Goal: Task Accomplishment & Management: Complete application form

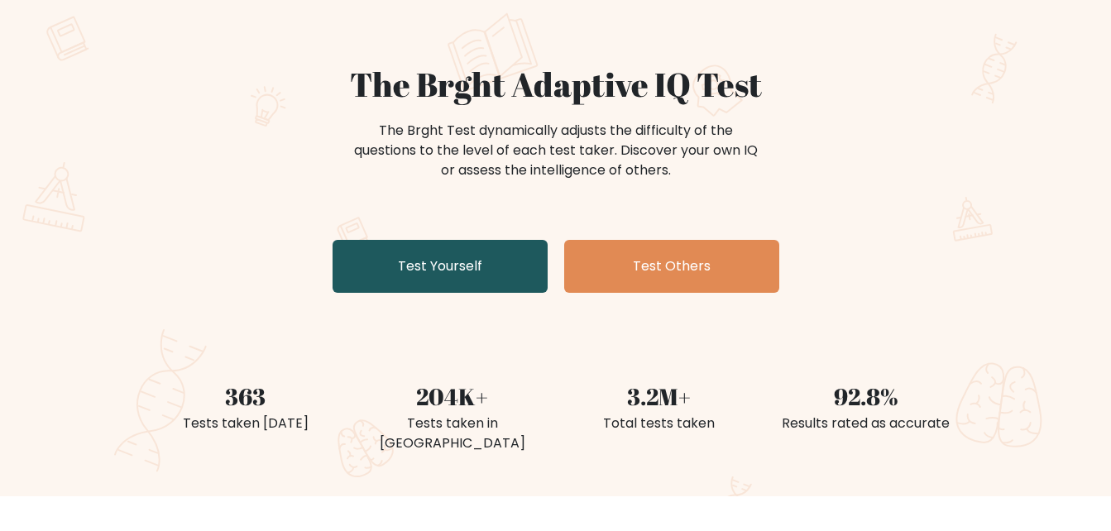
scroll to position [107, 0]
click at [470, 261] on link "Test Yourself" at bounding box center [440, 265] width 215 height 53
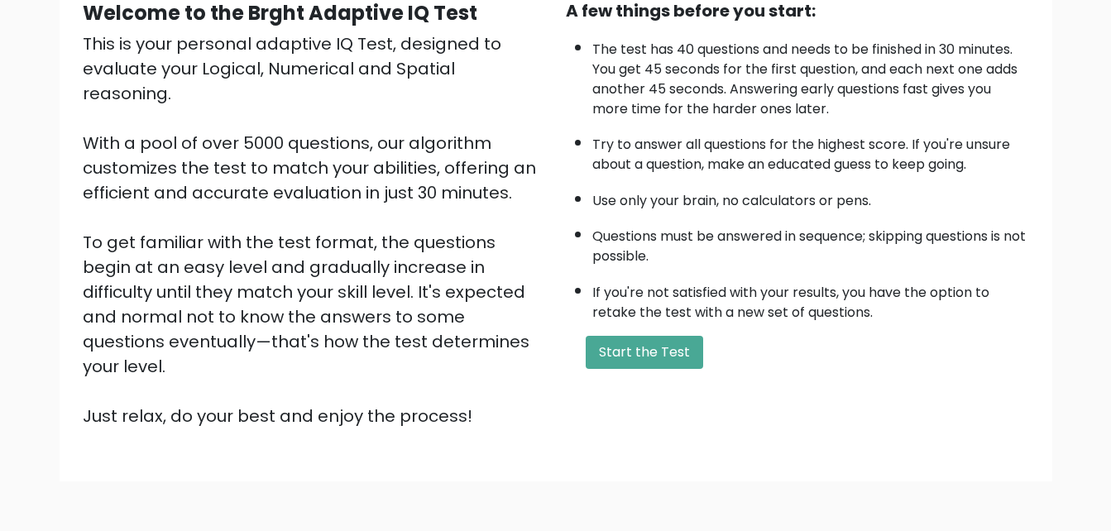
scroll to position [173, 0]
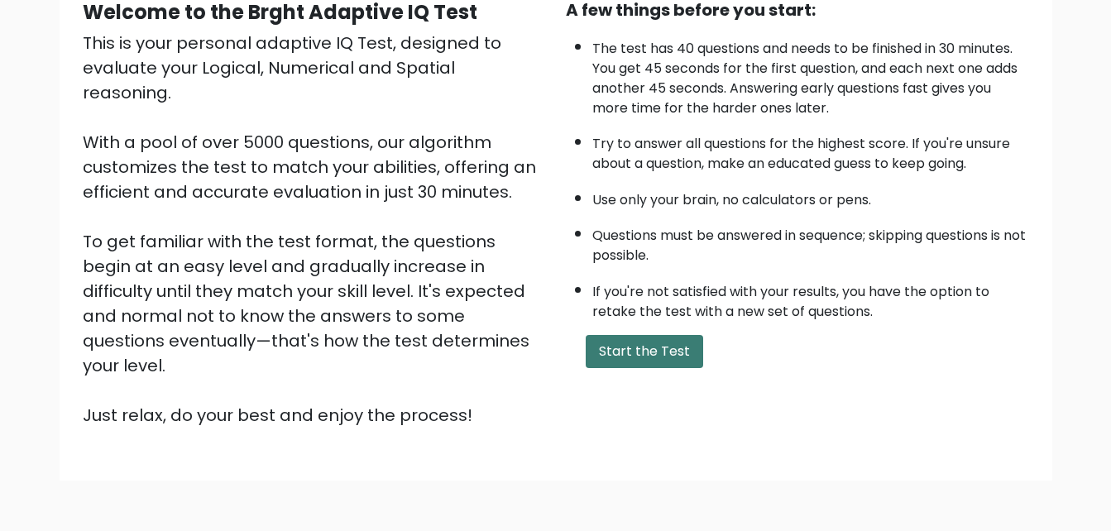
click at [664, 355] on button "Start the Test" at bounding box center [644, 351] width 117 height 33
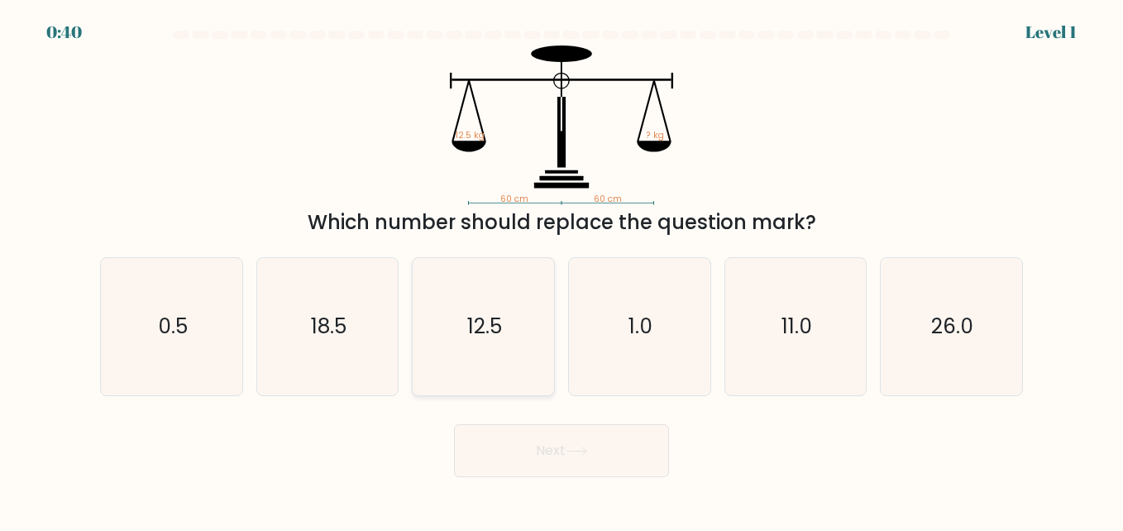
click at [525, 323] on icon "12.5" at bounding box center [482, 326] width 137 height 137
click at [562, 270] on input "c. 12.5" at bounding box center [562, 268] width 1 height 4
radio input "true"
click at [563, 456] on button "Next" at bounding box center [561, 450] width 215 height 53
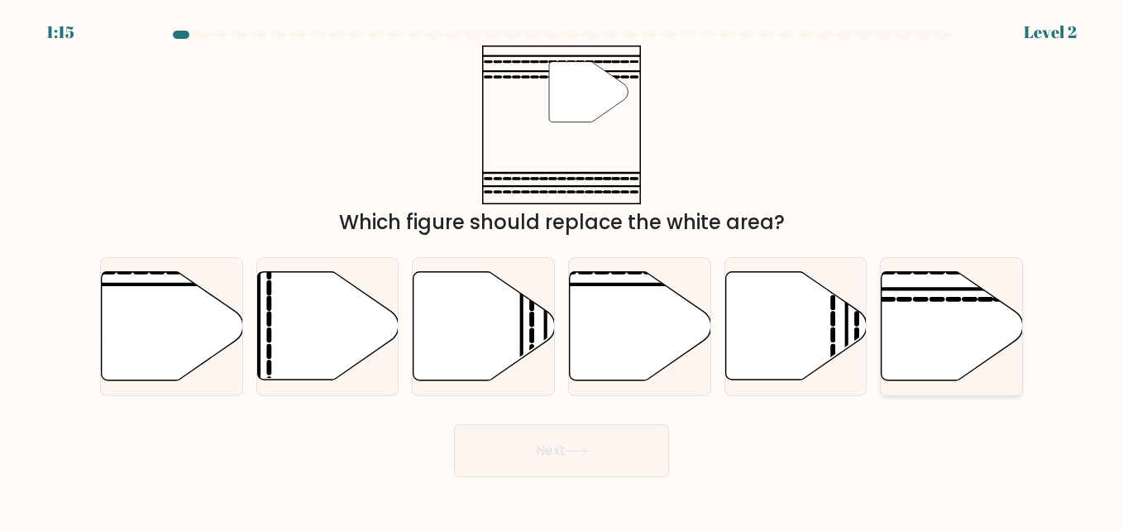
click at [924, 345] on icon at bounding box center [952, 326] width 141 height 108
click at [563, 270] on input "f." at bounding box center [562, 268] width 1 height 4
radio input "true"
click at [595, 464] on button "Next" at bounding box center [561, 450] width 215 height 53
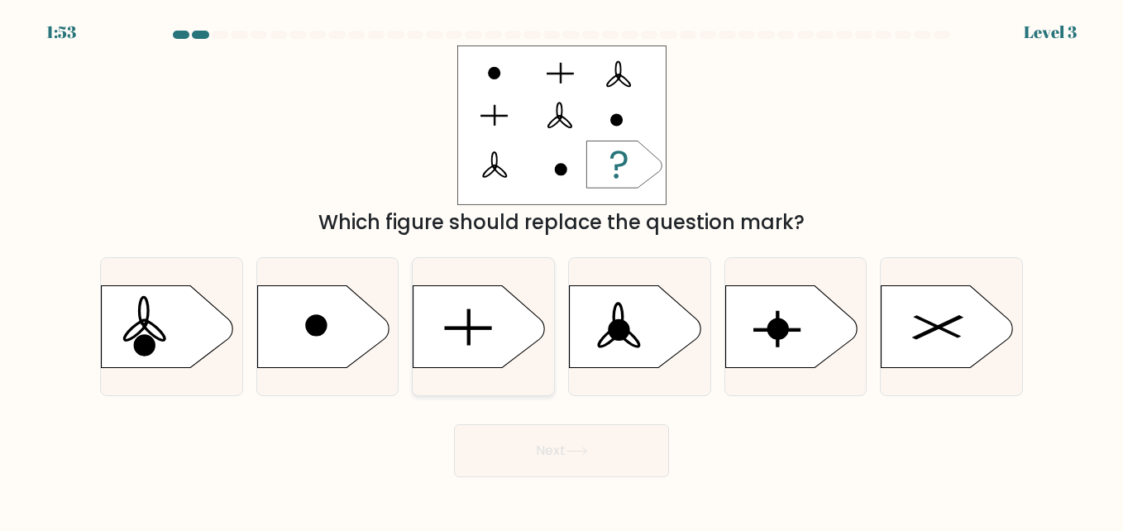
click at [510, 335] on icon at bounding box center [480, 326] width 132 height 83
click at [562, 270] on input "c." at bounding box center [562, 268] width 1 height 4
radio input "true"
click at [600, 450] on button "Next" at bounding box center [561, 450] width 215 height 53
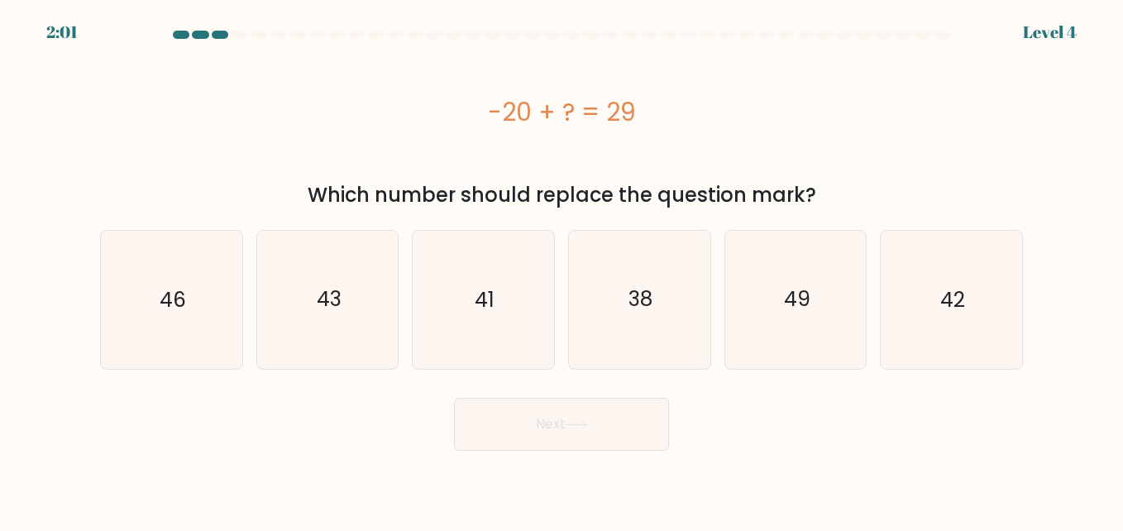
click at [763, 373] on form "a." at bounding box center [561, 241] width 1123 height 420
click at [760, 352] on icon "49" at bounding box center [795, 299] width 137 height 137
click at [563, 270] on input "e. 49" at bounding box center [562, 268] width 1 height 4
radio input "true"
click at [611, 448] on button "Next" at bounding box center [561, 424] width 215 height 53
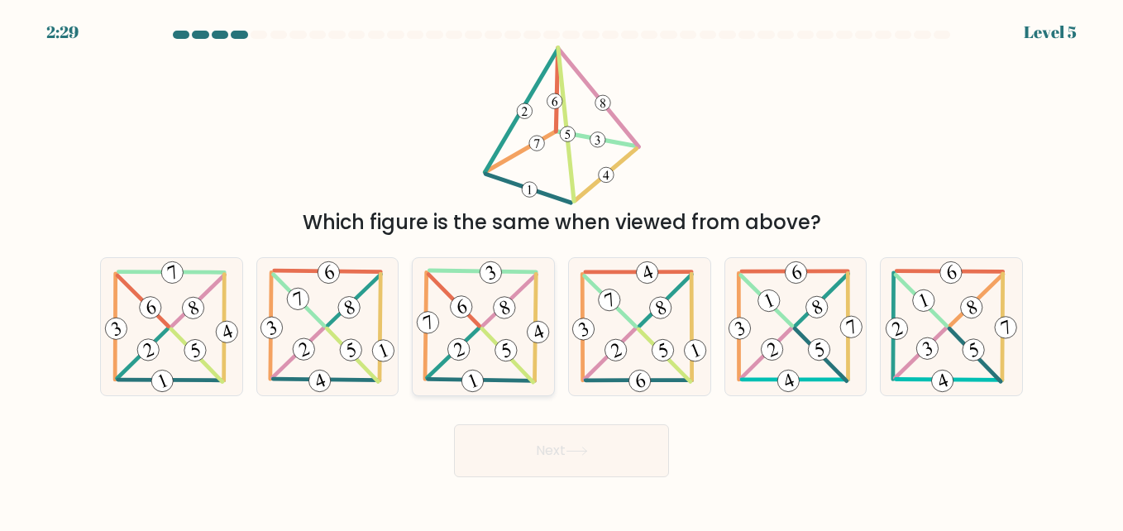
click at [501, 312] on 464 at bounding box center [505, 308] width 28 height 28
click at [562, 270] on input "c." at bounding box center [562, 268] width 1 height 4
radio input "true"
click at [562, 455] on button "Next" at bounding box center [561, 450] width 215 height 53
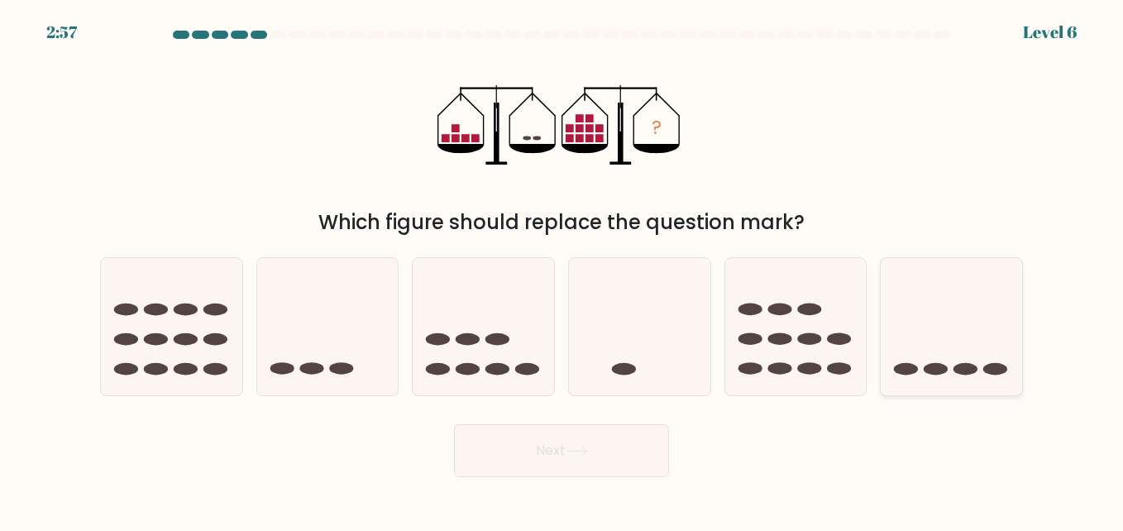
click at [980, 308] on icon at bounding box center [951, 326] width 141 height 117
click at [563, 270] on input "f." at bounding box center [562, 268] width 1 height 4
radio input "true"
click at [552, 457] on button "Next" at bounding box center [561, 450] width 215 height 53
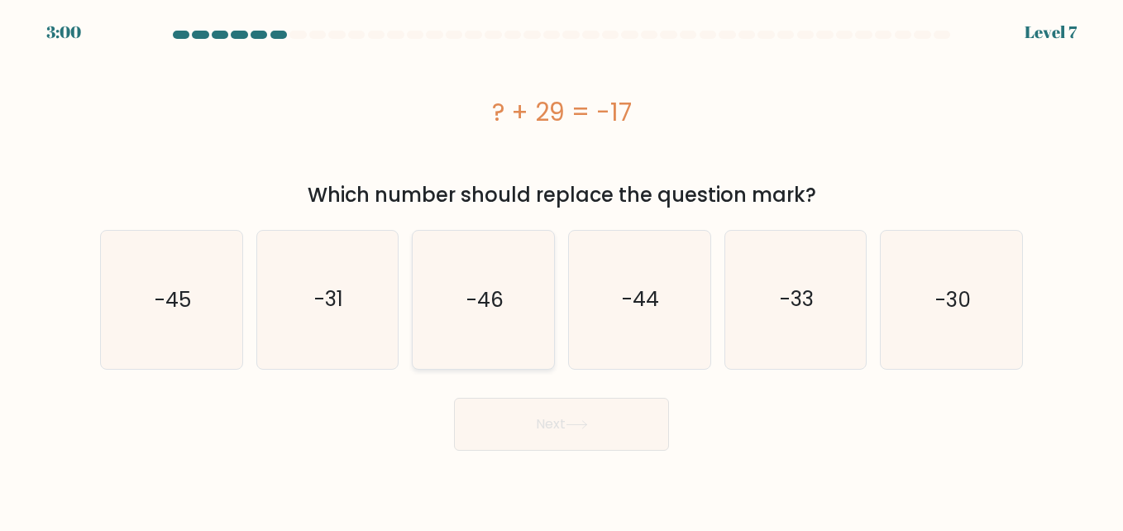
click at [503, 312] on text "-46" at bounding box center [485, 299] width 37 height 29
click at [562, 270] on input "c. -46" at bounding box center [562, 268] width 1 height 4
radio input "true"
click at [563, 424] on button "Next" at bounding box center [561, 424] width 215 height 53
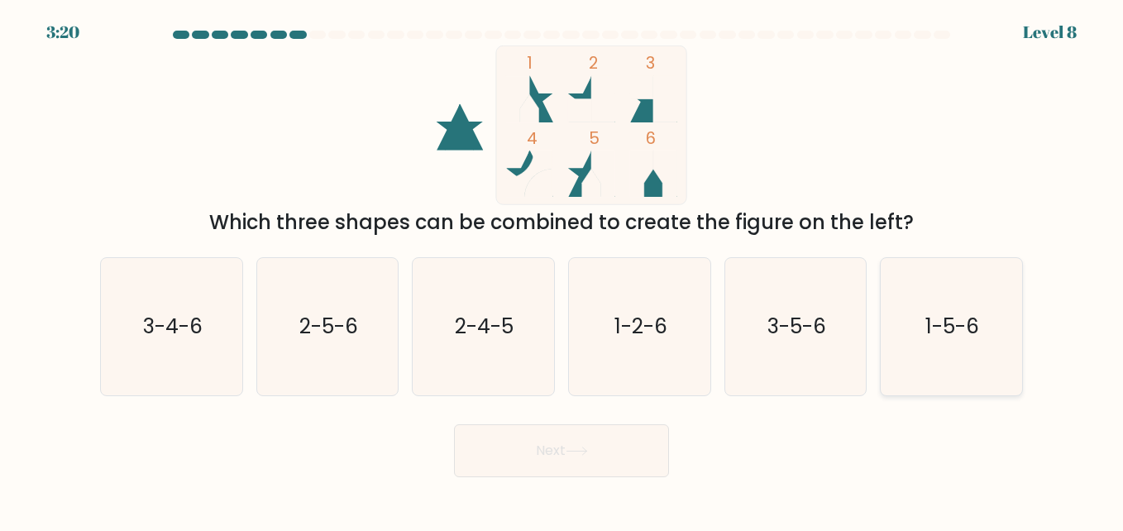
click at [916, 302] on icon "1-5-6" at bounding box center [951, 326] width 137 height 137
click at [563, 270] on input "f. 1-5-6" at bounding box center [562, 268] width 1 height 4
radio input "true"
click at [545, 460] on button "Next" at bounding box center [561, 450] width 215 height 53
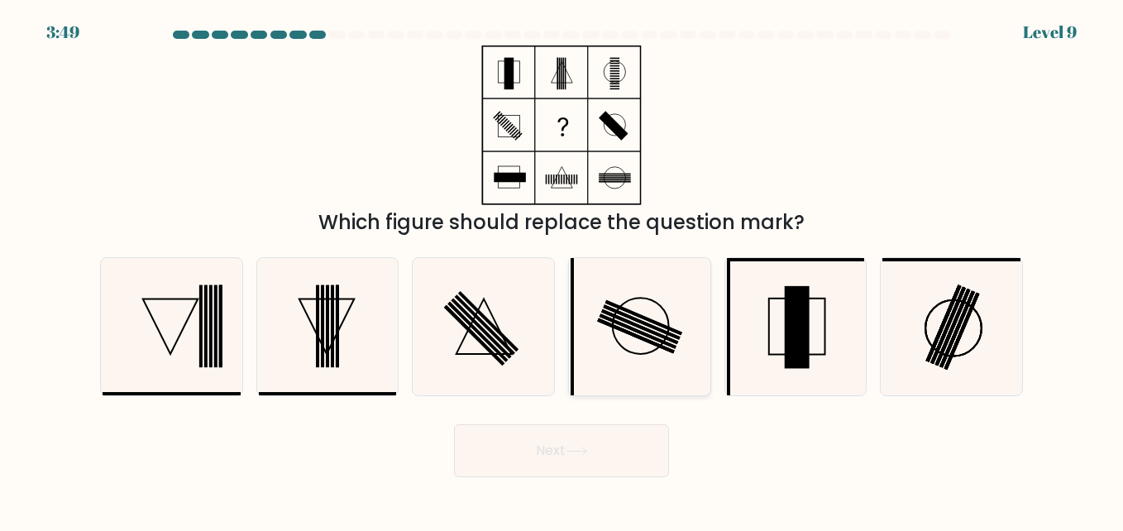
click at [645, 357] on icon at bounding box center [639, 326] width 137 height 137
click at [563, 270] on input "d." at bounding box center [562, 268] width 1 height 4
radio input "true"
click at [520, 334] on icon at bounding box center [482, 326] width 137 height 137
click at [562, 270] on input "c." at bounding box center [562, 268] width 1 height 4
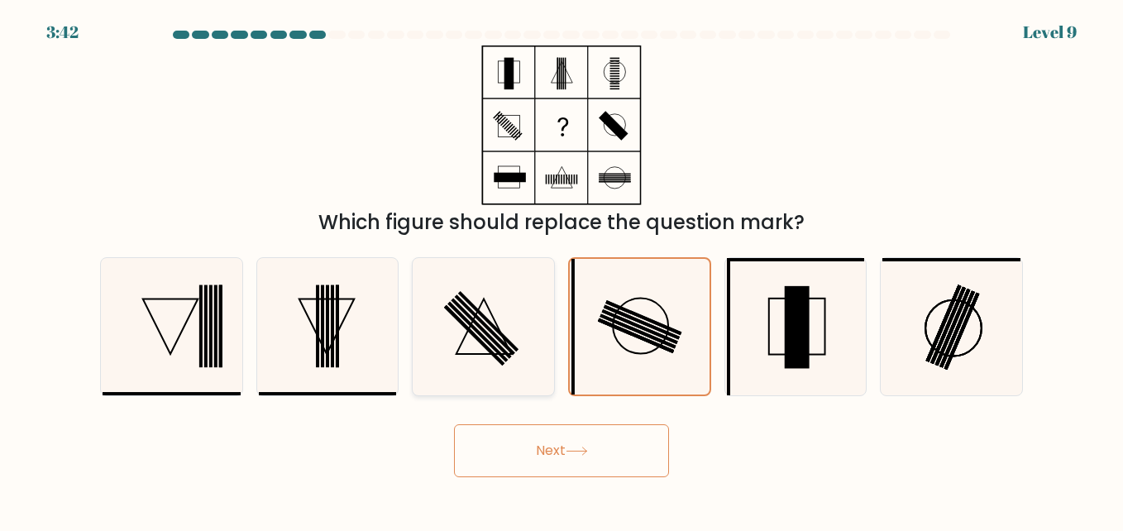
radio input "true"
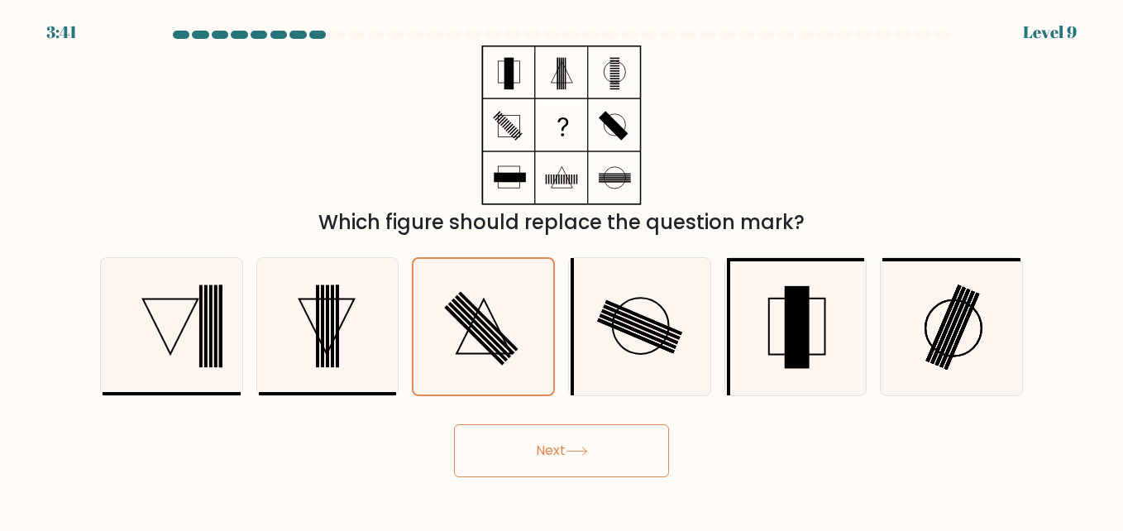
click at [557, 442] on button "Next" at bounding box center [561, 450] width 215 height 53
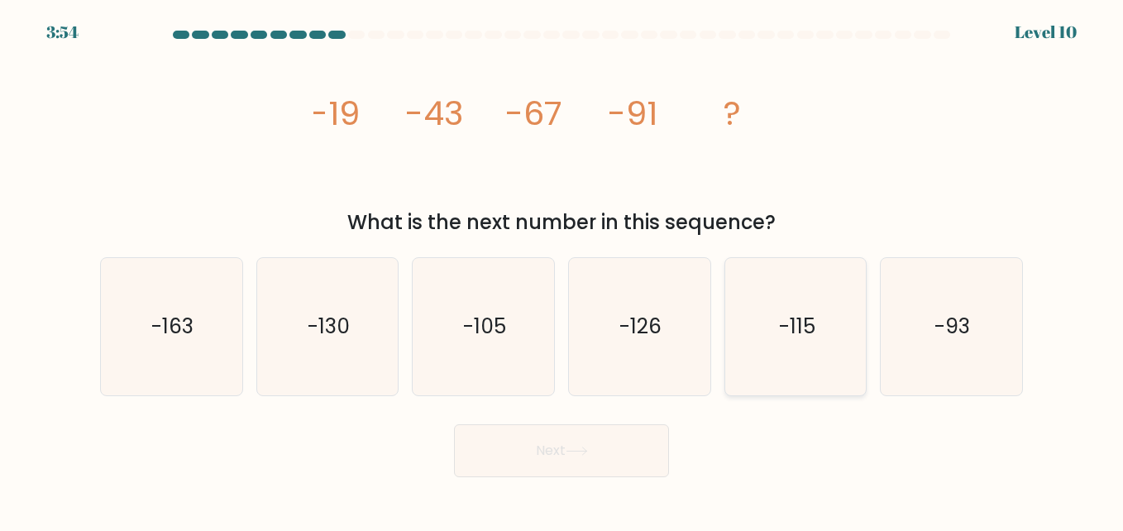
click at [813, 337] on text "-115" at bounding box center [797, 326] width 36 height 29
click at [563, 270] on input "e. -115" at bounding box center [562, 268] width 1 height 4
radio input "true"
click at [603, 444] on button "Next" at bounding box center [561, 450] width 215 height 53
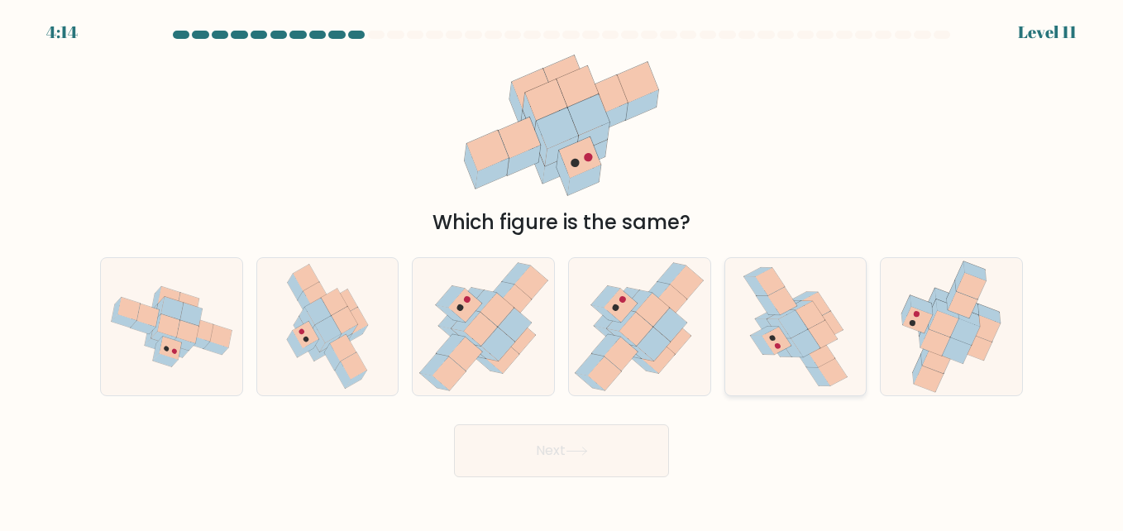
click at [809, 367] on icon at bounding box center [806, 357] width 24 height 19
click at [563, 270] on input "e." at bounding box center [562, 268] width 1 height 4
radio input "true"
click at [524, 464] on button "Next" at bounding box center [561, 450] width 215 height 53
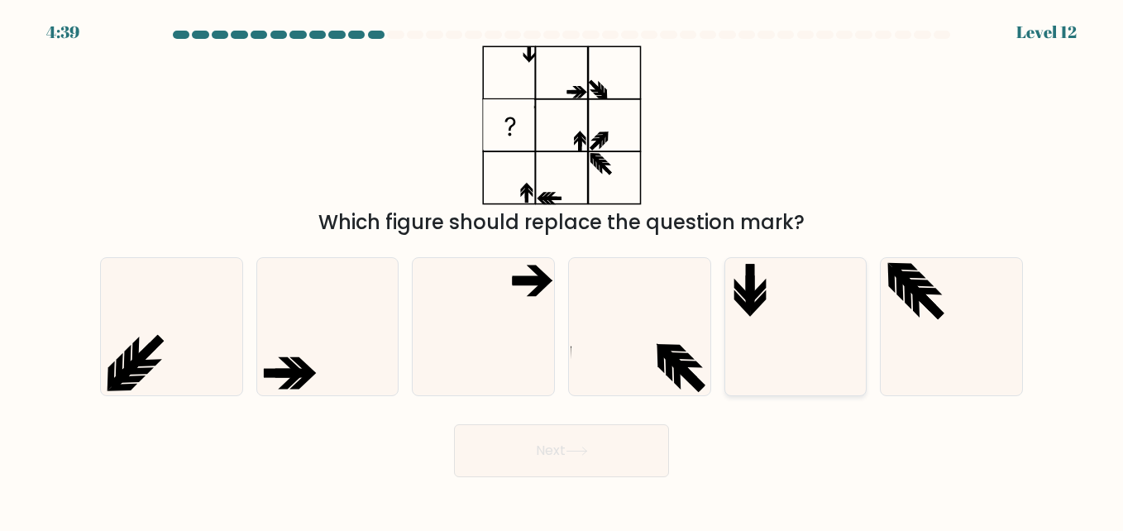
click at [759, 336] on icon at bounding box center [795, 326] width 137 height 137
click at [563, 270] on input "e." at bounding box center [562, 268] width 1 height 4
radio input "true"
click at [643, 302] on icon at bounding box center [639, 326] width 137 height 137
click at [563, 270] on input "d." at bounding box center [562, 268] width 1 height 4
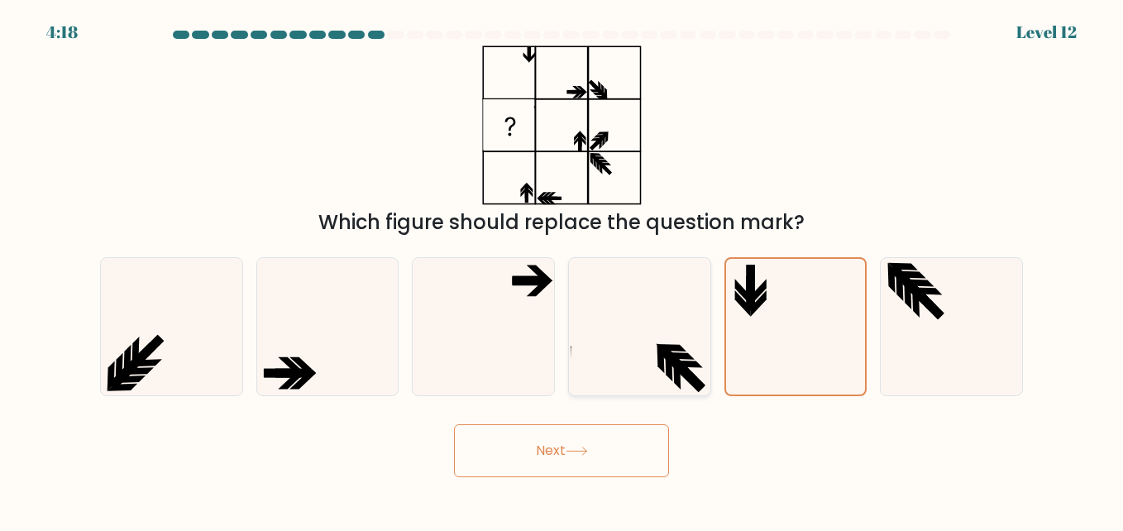
radio input "true"
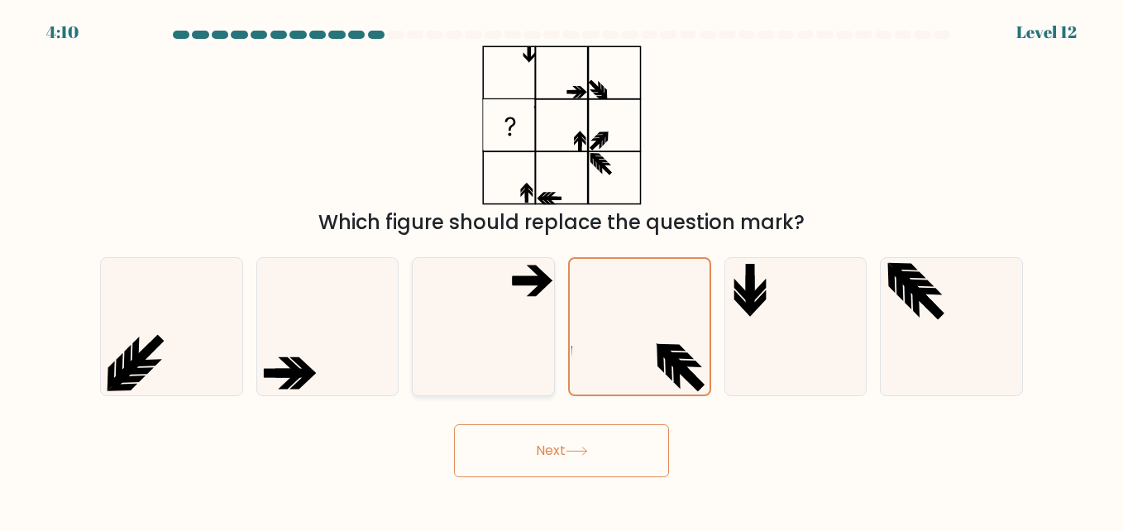
click at [515, 302] on icon at bounding box center [482, 326] width 137 height 137
click at [562, 270] on input "c." at bounding box center [562, 268] width 1 height 4
radio input "true"
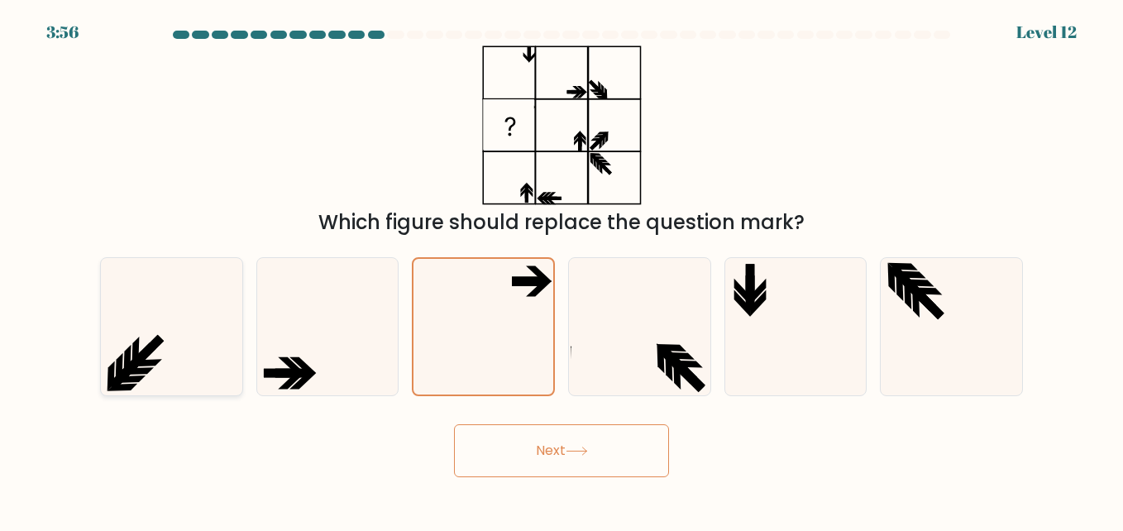
click at [185, 325] on icon at bounding box center [171, 326] width 137 height 137
click at [562, 270] on input "a." at bounding box center [562, 268] width 1 height 4
radio input "true"
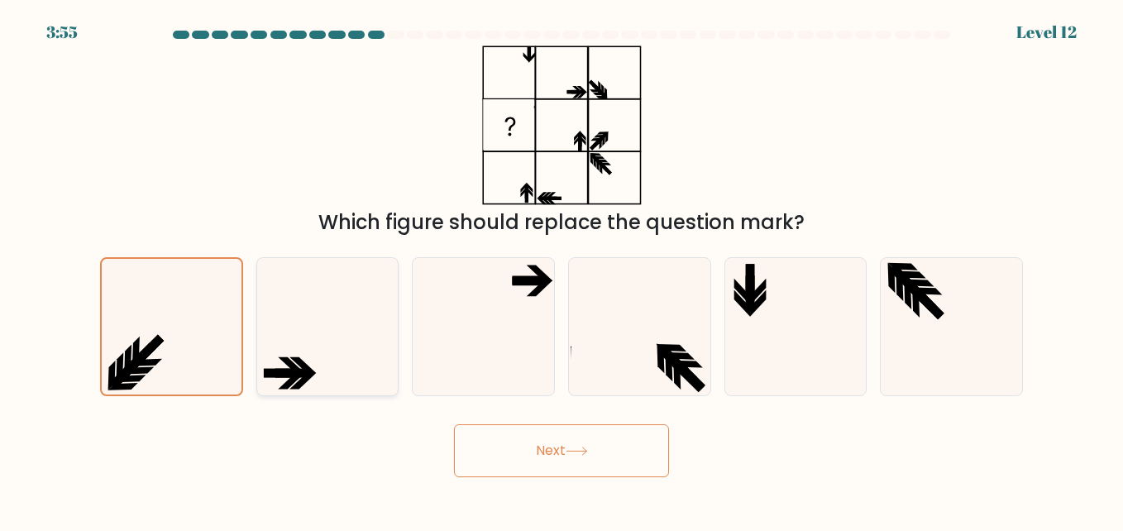
click at [352, 293] on icon at bounding box center [327, 326] width 137 height 137
click at [562, 270] on input "b." at bounding box center [562, 268] width 1 height 4
radio input "true"
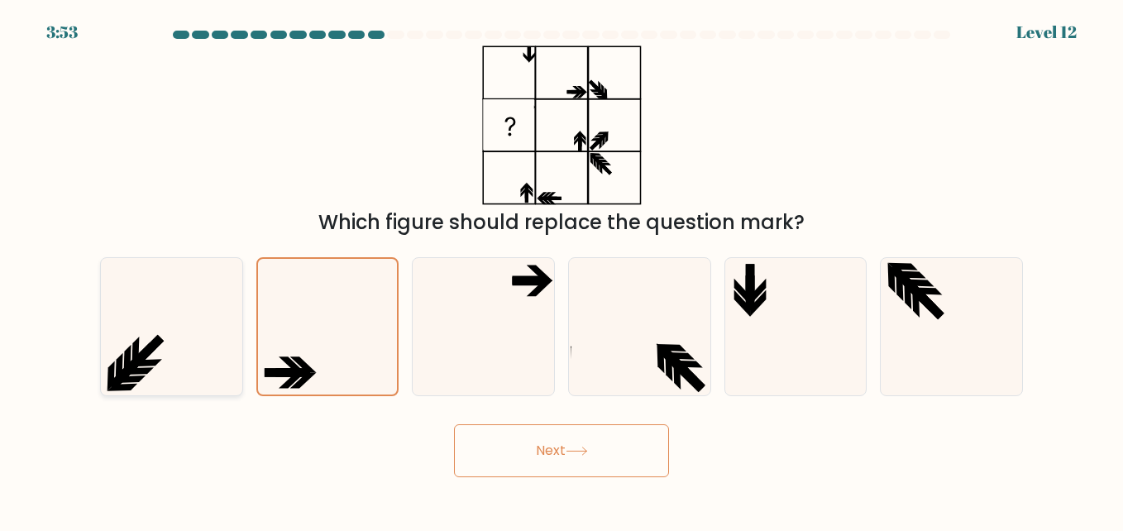
click at [184, 313] on icon at bounding box center [171, 326] width 137 height 137
click at [562, 270] on input "a." at bounding box center [562, 268] width 1 height 4
radio input "true"
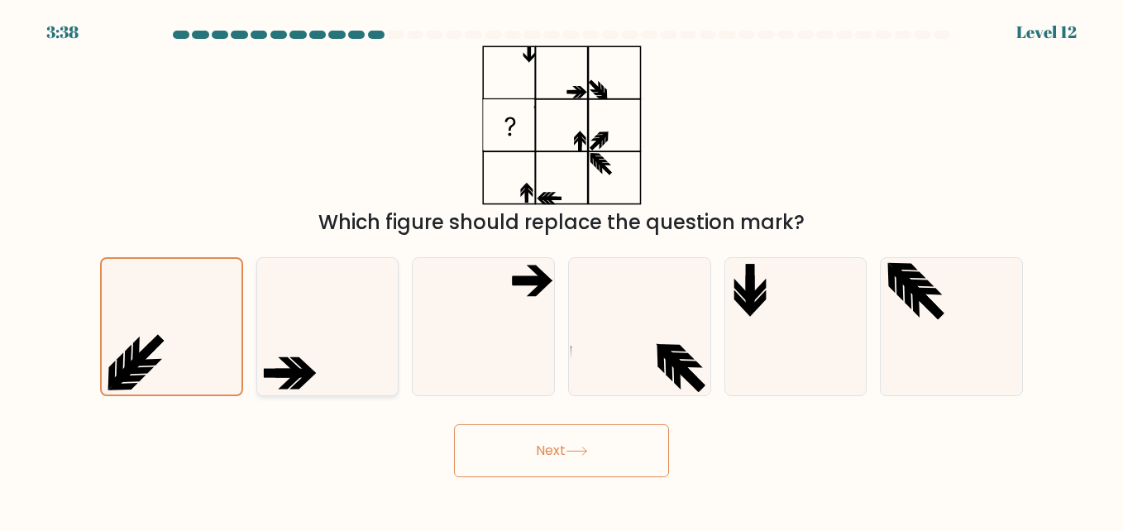
click at [367, 348] on icon at bounding box center [327, 326] width 137 height 137
click at [562, 270] on input "b." at bounding box center [562, 268] width 1 height 4
radio input "true"
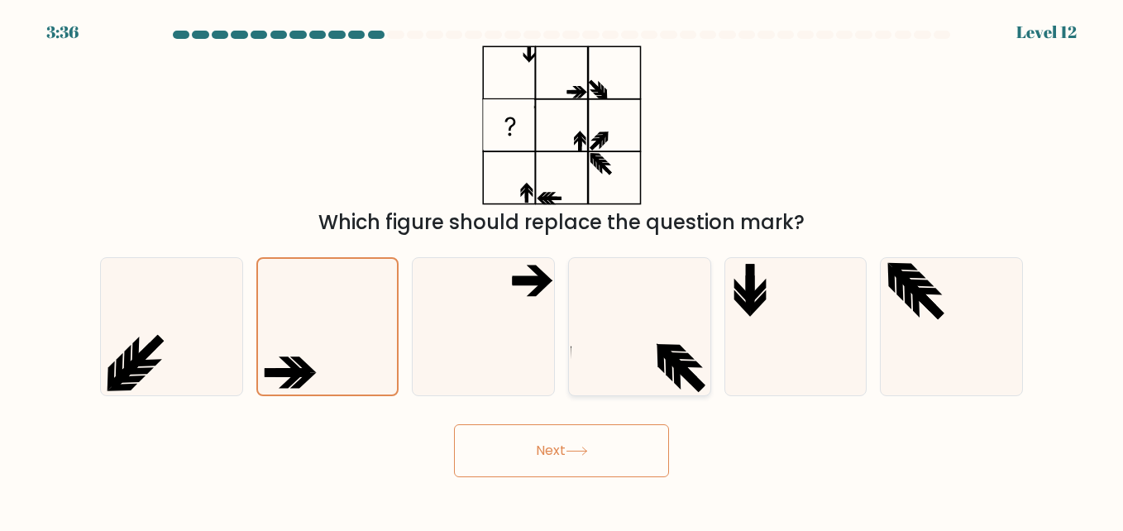
click at [649, 325] on icon at bounding box center [639, 326] width 137 height 137
click at [563, 270] on input "d." at bounding box center [562, 268] width 1 height 4
radio input "true"
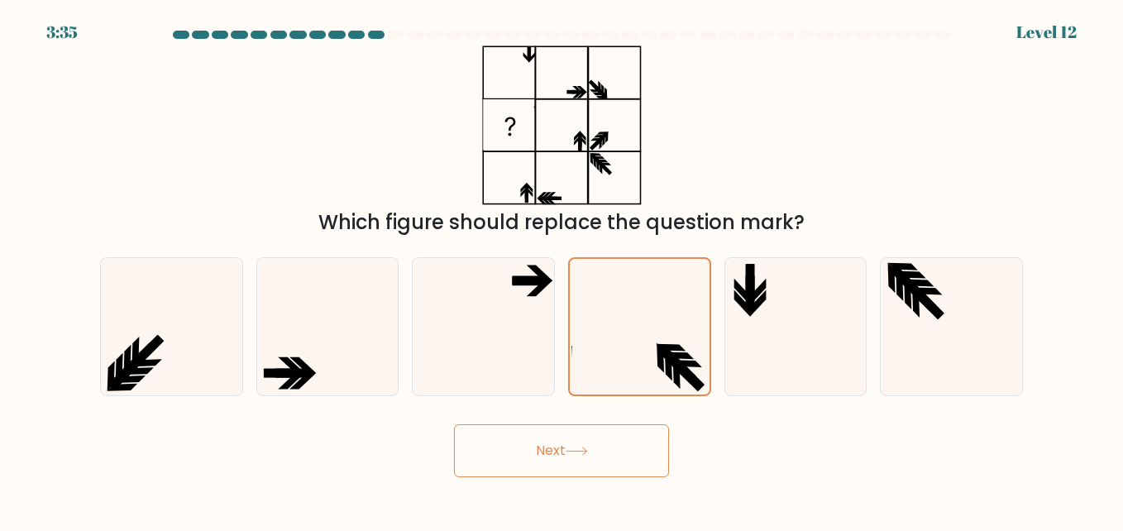
click at [621, 424] on button "Next" at bounding box center [561, 450] width 215 height 53
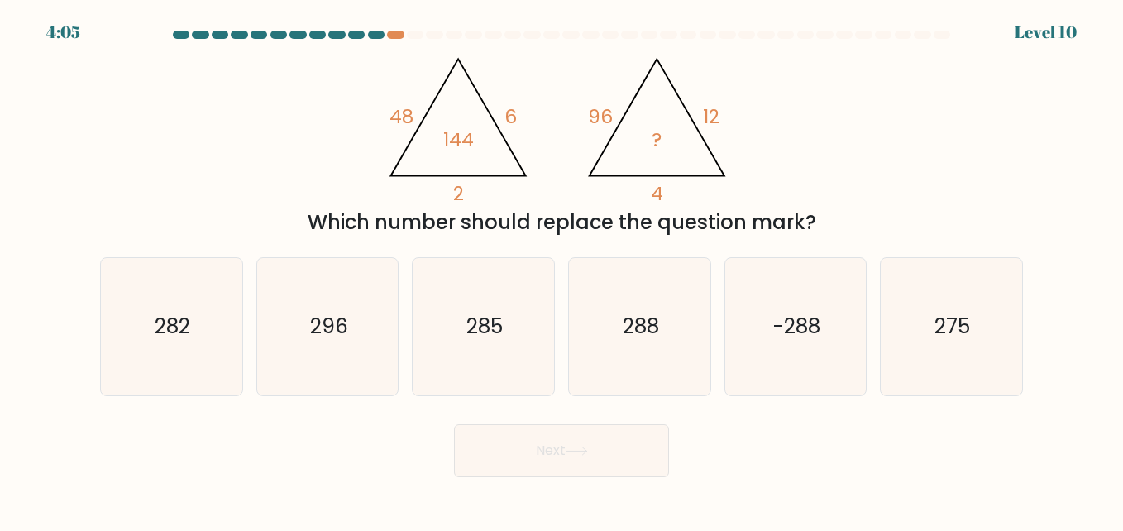
click at [0, 167] on html "4:05 Level 10" at bounding box center [561, 265] width 1123 height 531
